Goal: Task Accomplishment & Management: Use online tool/utility

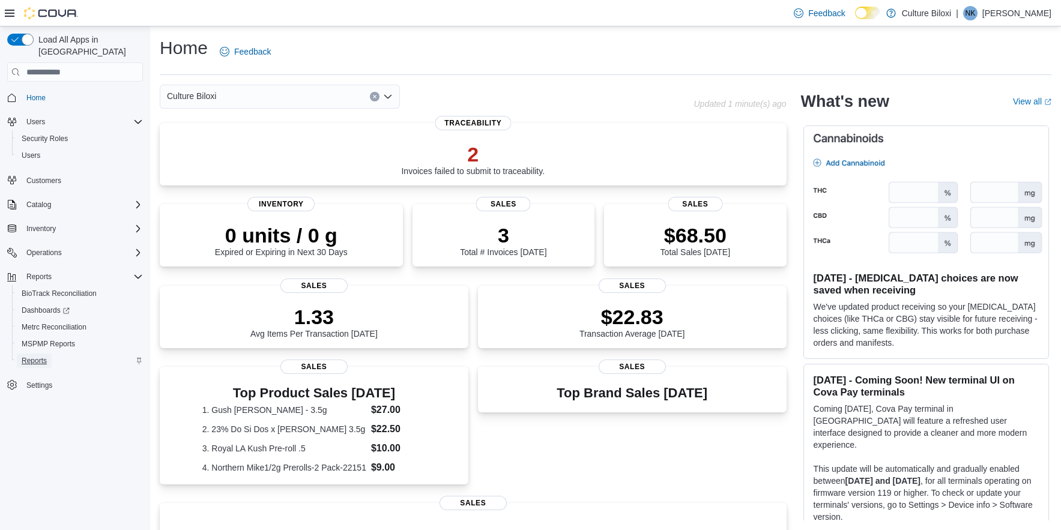
click at [41, 356] on span "Reports" at bounding box center [34, 361] width 25 height 10
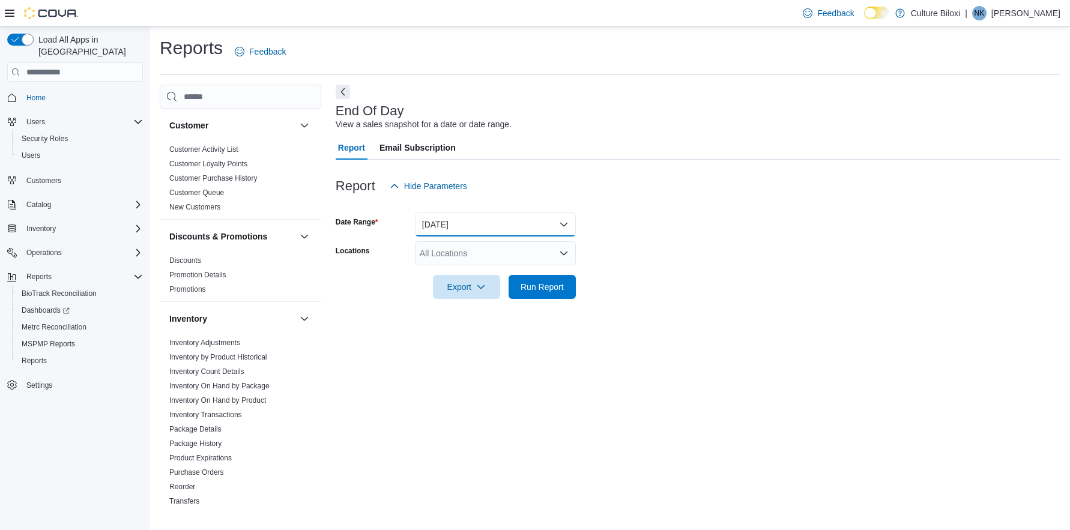
click at [495, 232] on button "[DATE]" at bounding box center [495, 224] width 161 height 24
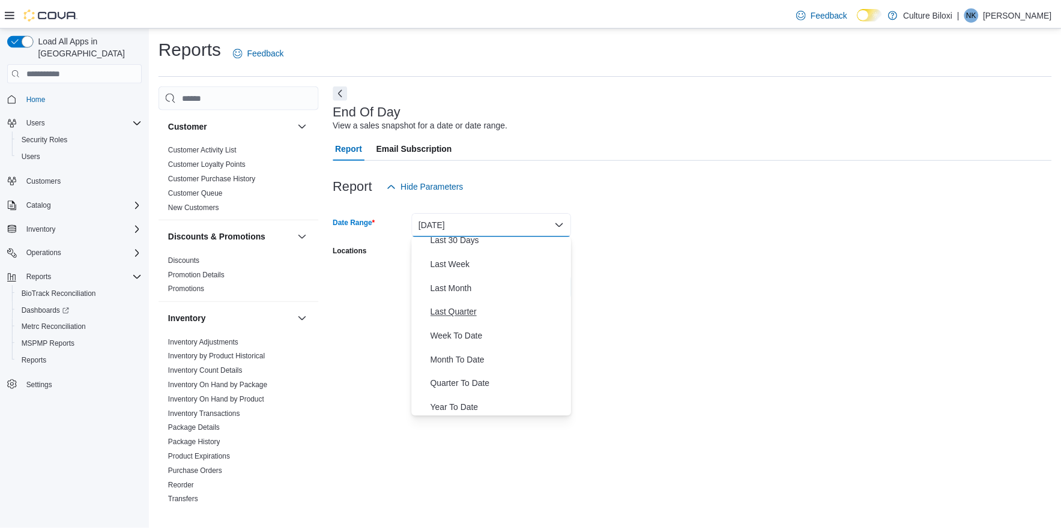
scroll to position [180, 0]
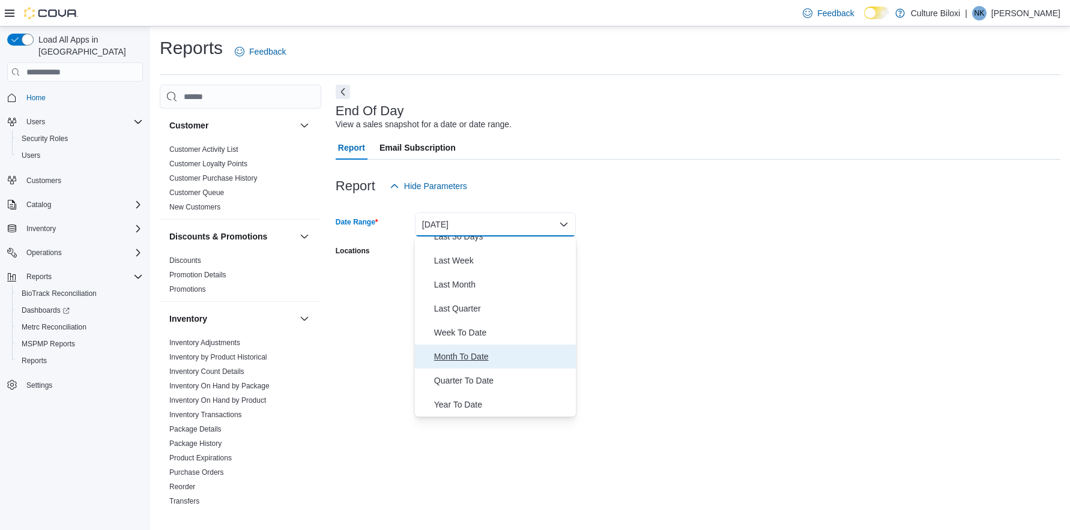
click at [482, 357] on span "Month To Date" at bounding box center [502, 356] width 137 height 14
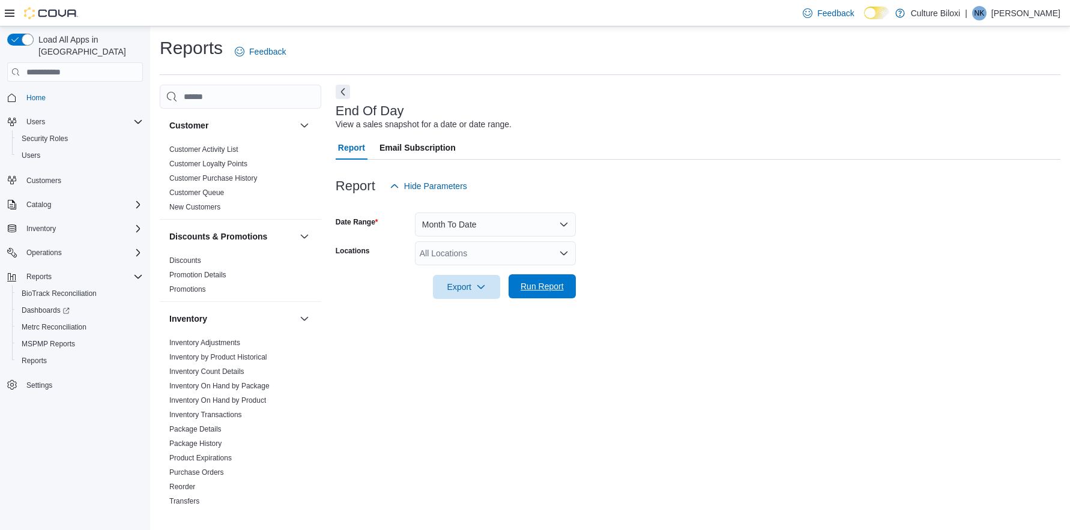
click at [533, 291] on span "Run Report" at bounding box center [541, 286] width 43 height 12
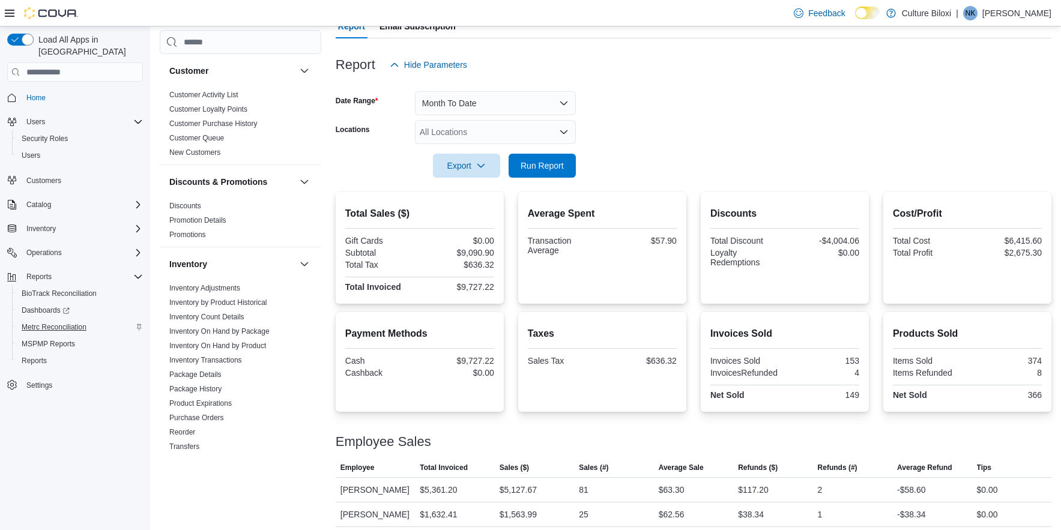
scroll to position [57, 0]
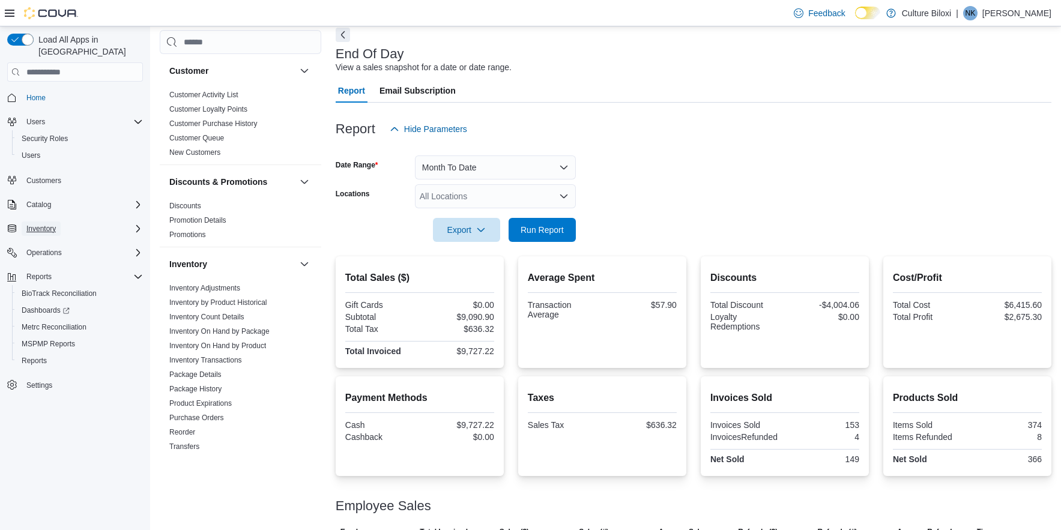
click at [49, 224] on span "Inventory" at bounding box center [40, 229] width 29 height 10
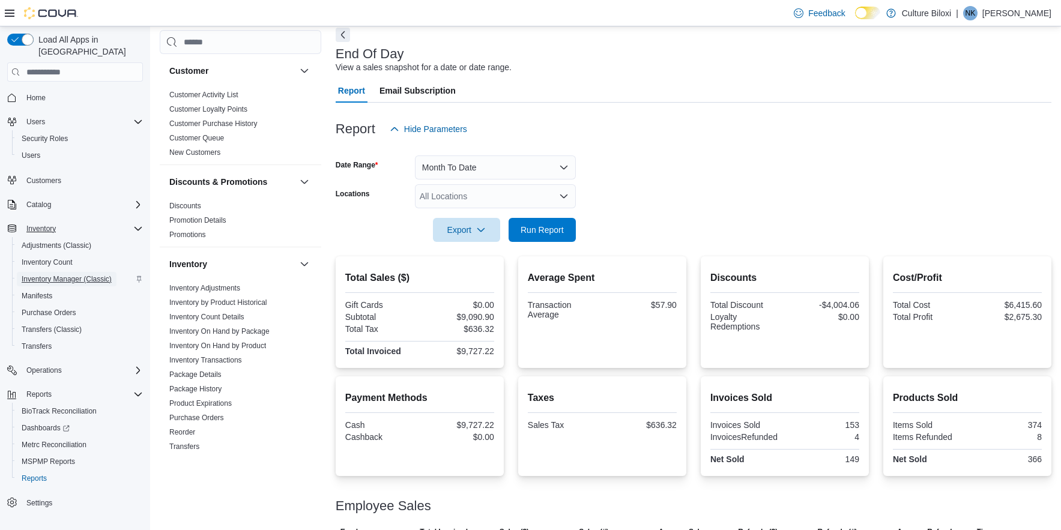
click at [61, 274] on span "Inventory Manager (Classic)" at bounding box center [67, 279] width 90 height 10
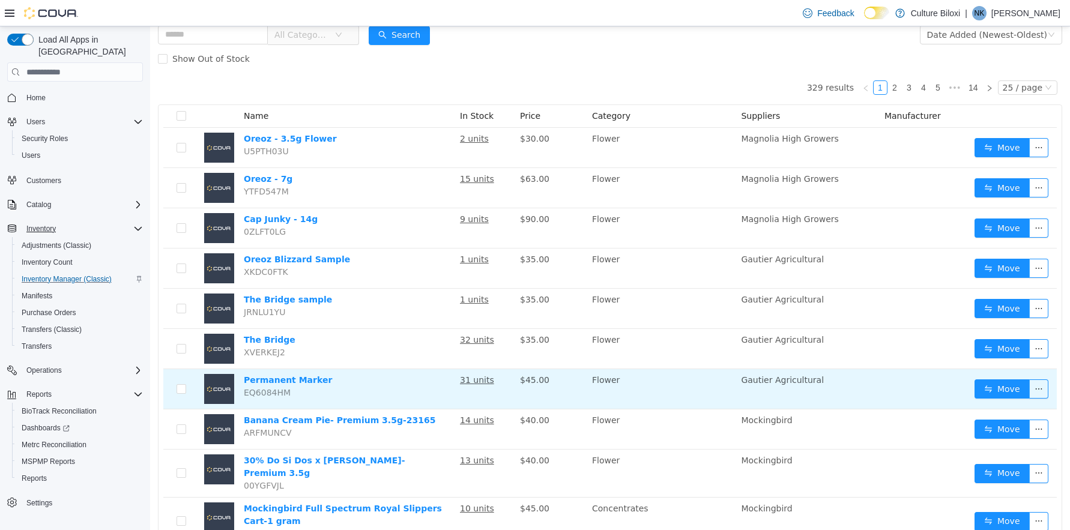
scroll to position [60, 0]
